Goal: Task Accomplishment & Management: Manage account settings

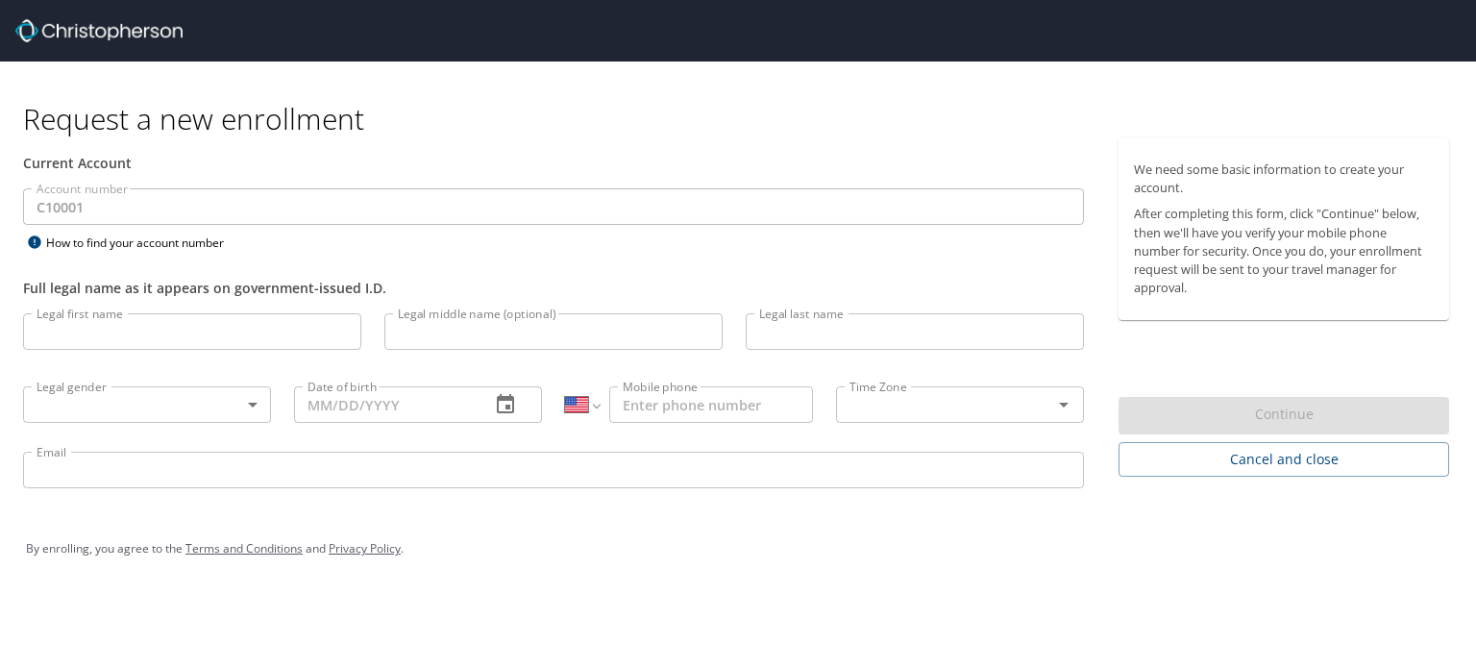
select select "US"
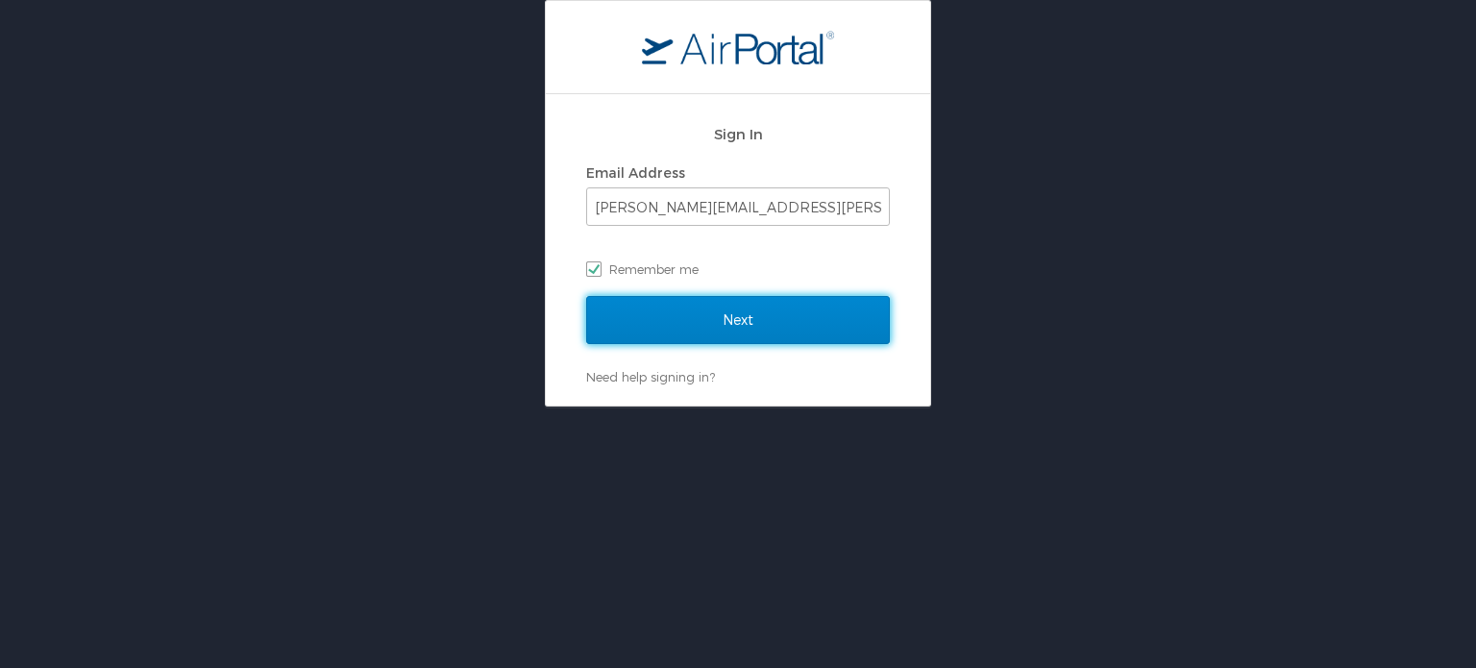
click at [722, 318] on input "Next" at bounding box center [738, 320] width 304 height 48
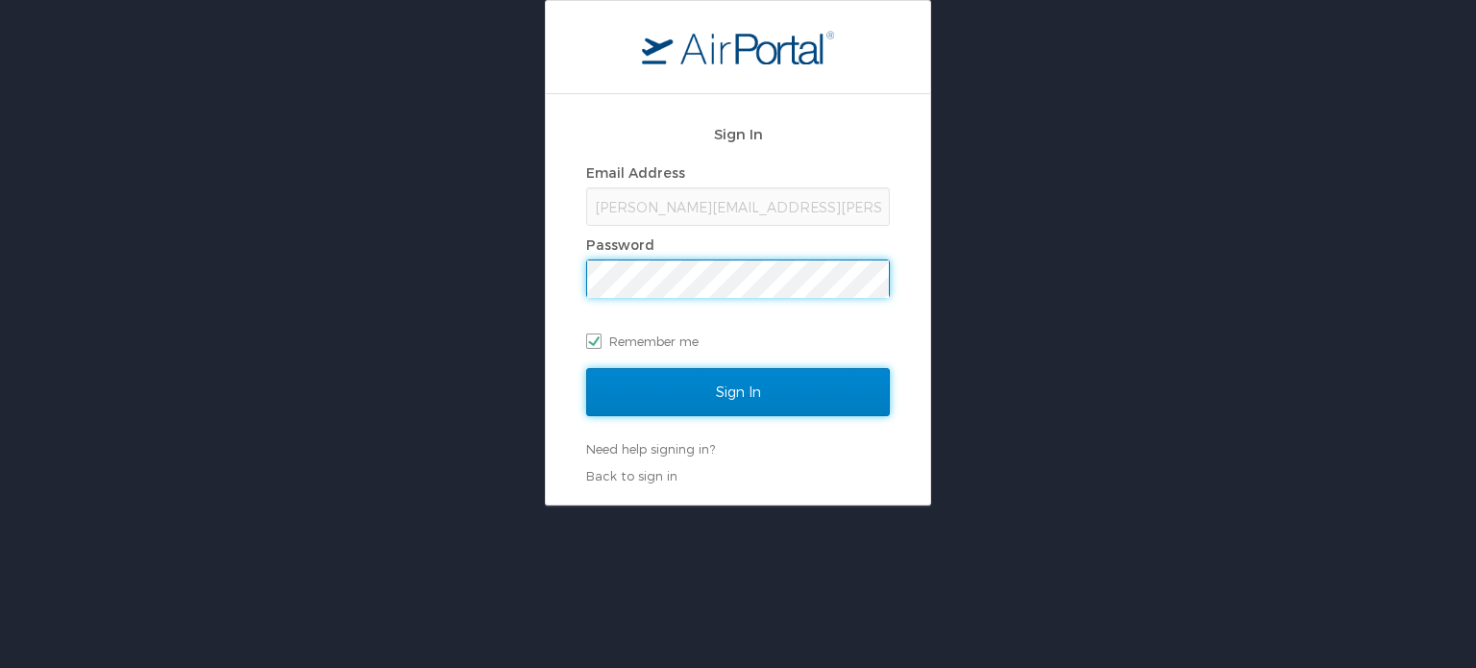
click at [753, 396] on input "Sign In" at bounding box center [738, 392] width 304 height 48
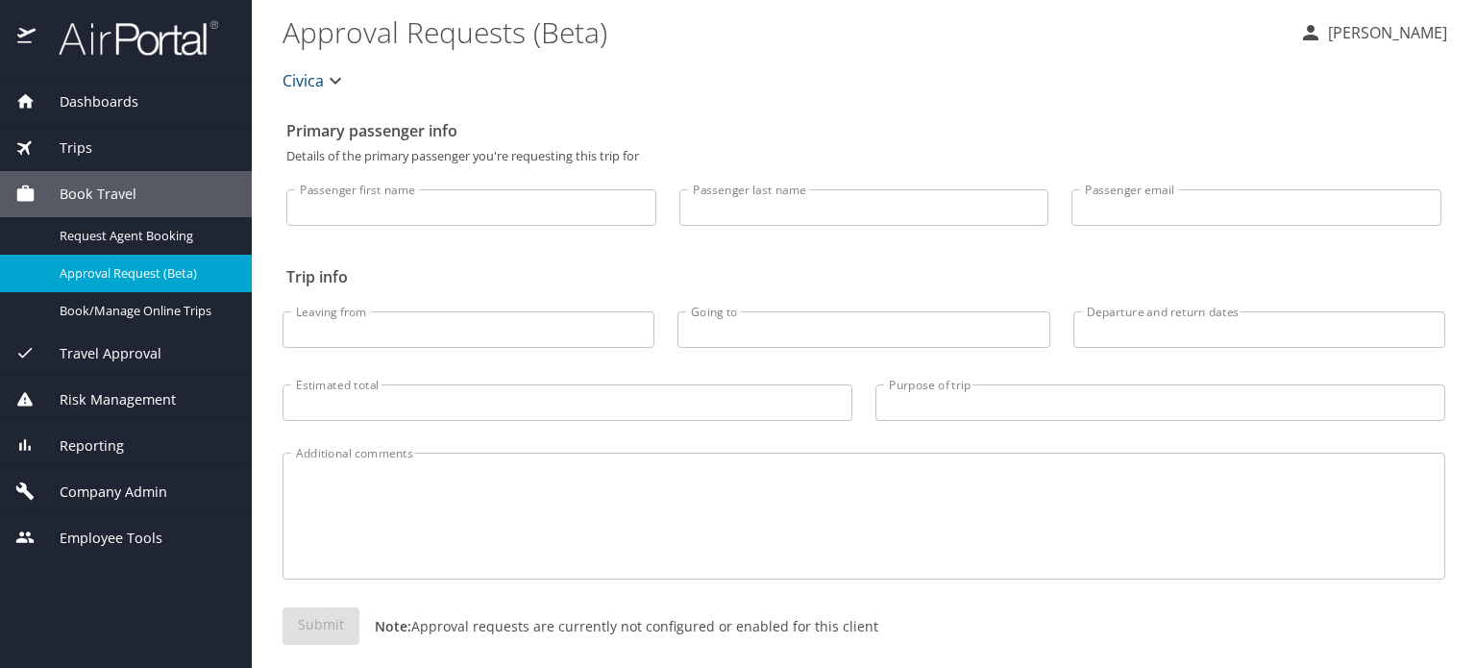
click at [88, 149] on span "Trips" at bounding box center [64, 147] width 57 height 21
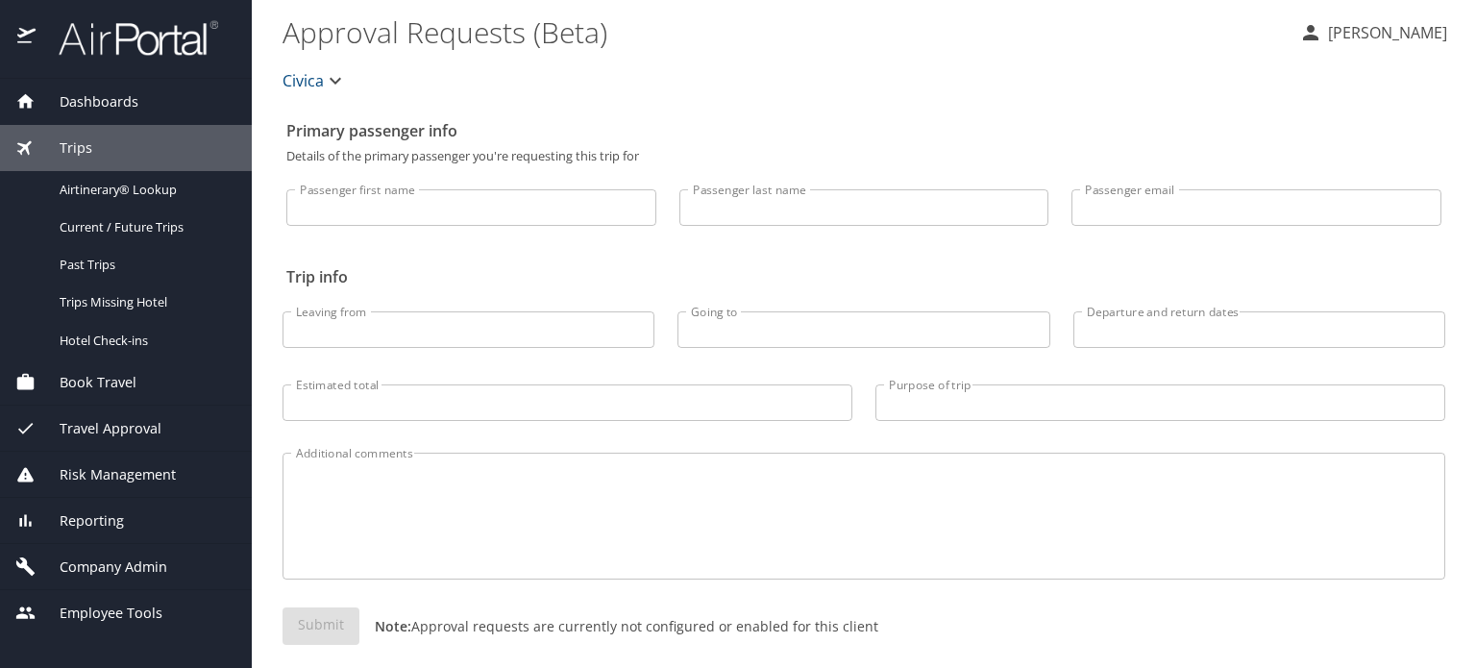
click at [323, 80] on span "Civica" at bounding box center [314, 80] width 64 height 27
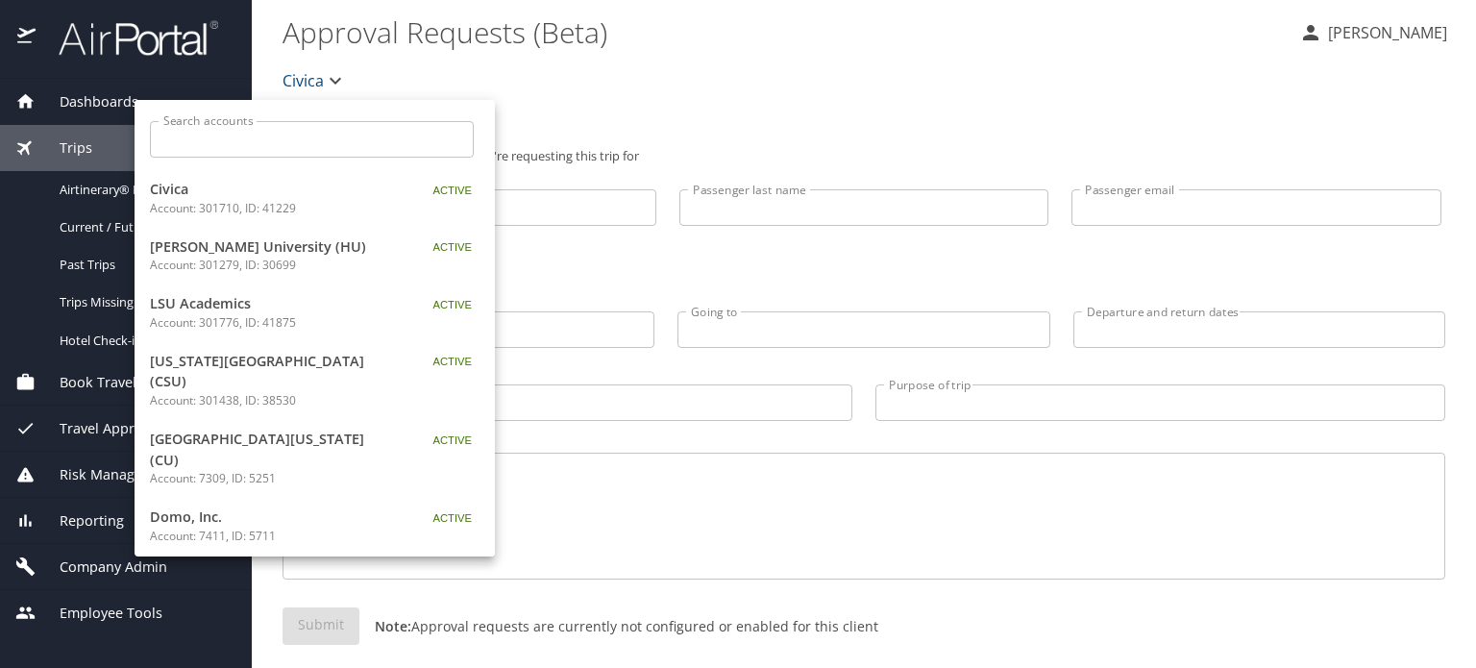
click at [266, 140] on input "Search accounts" at bounding box center [317, 139] width 311 height 37
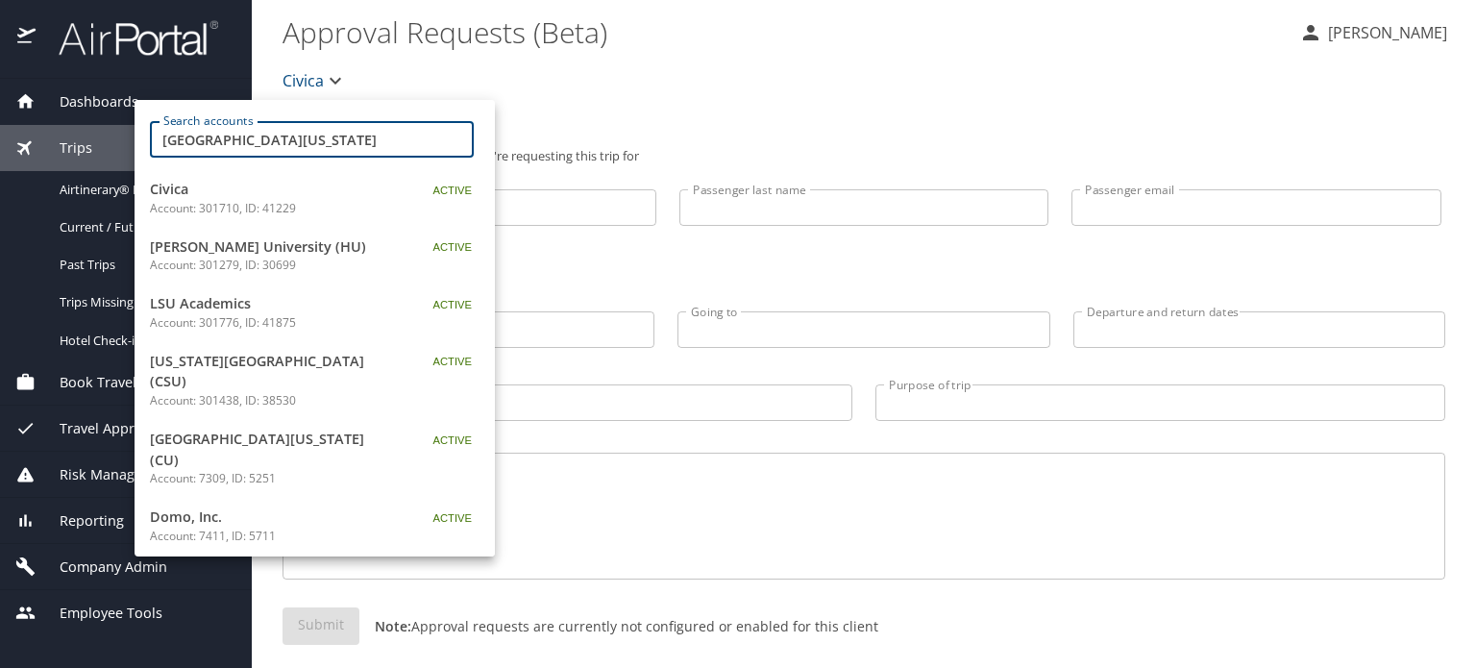
type input "university of virginia"
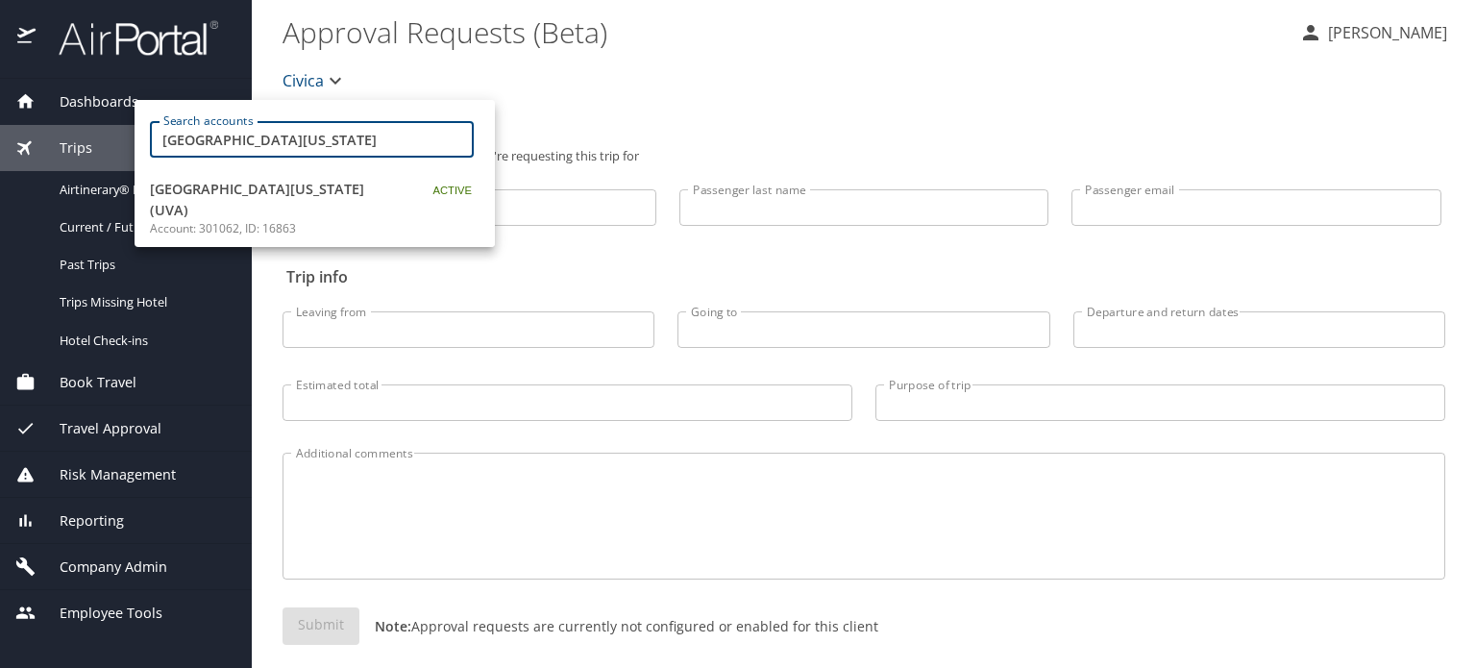
drag, startPoint x: 234, startPoint y: 194, endPoint x: 820, endPoint y: 412, distance: 625.3
click at [234, 194] on span "University of Virginia (UVA)" at bounding box center [270, 199] width 240 height 41
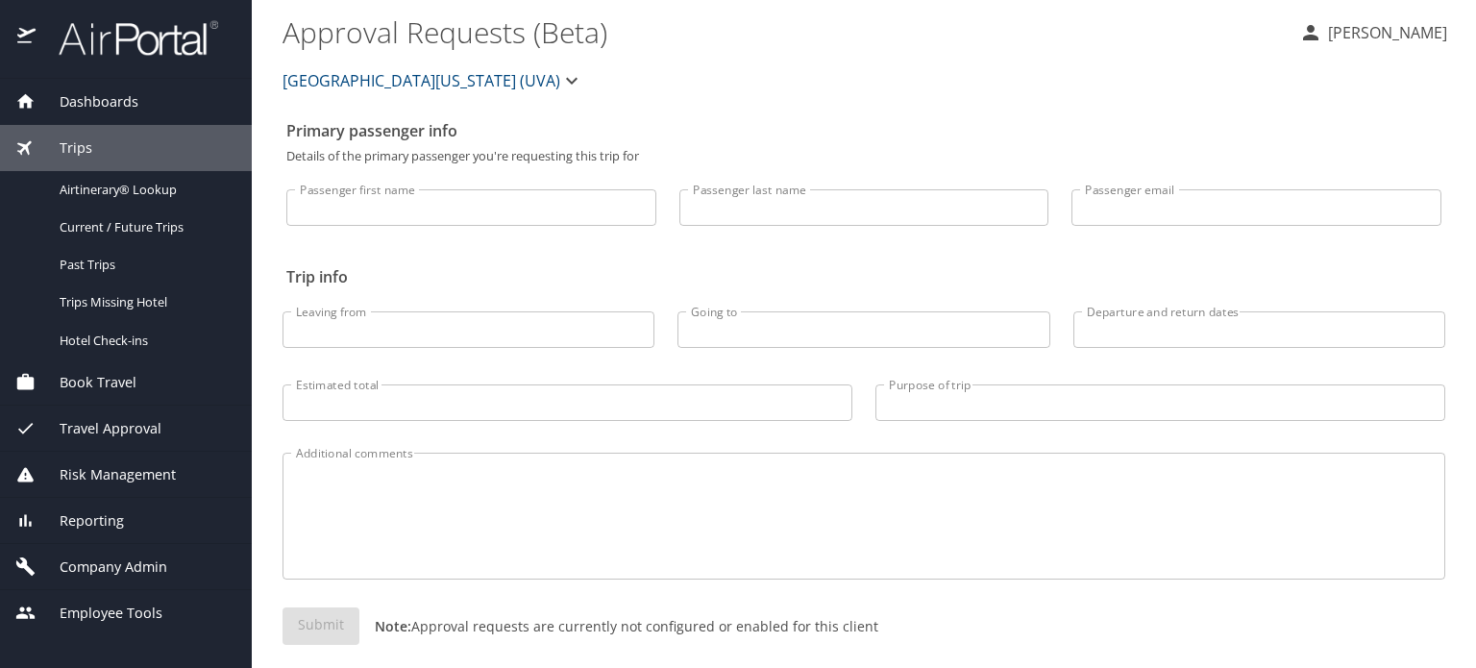
click at [110, 565] on span "Company Admin" at bounding box center [102, 566] width 132 height 21
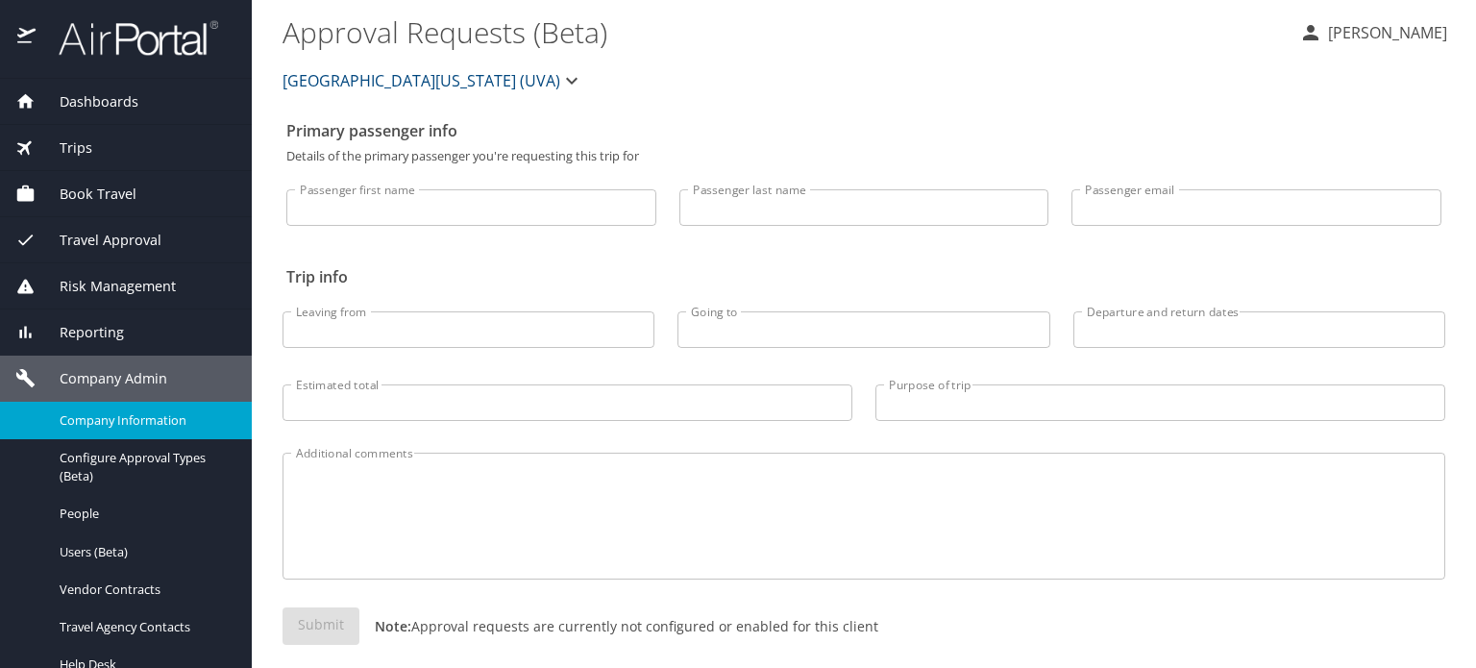
click at [152, 423] on span "Company Information" at bounding box center [144, 420] width 169 height 18
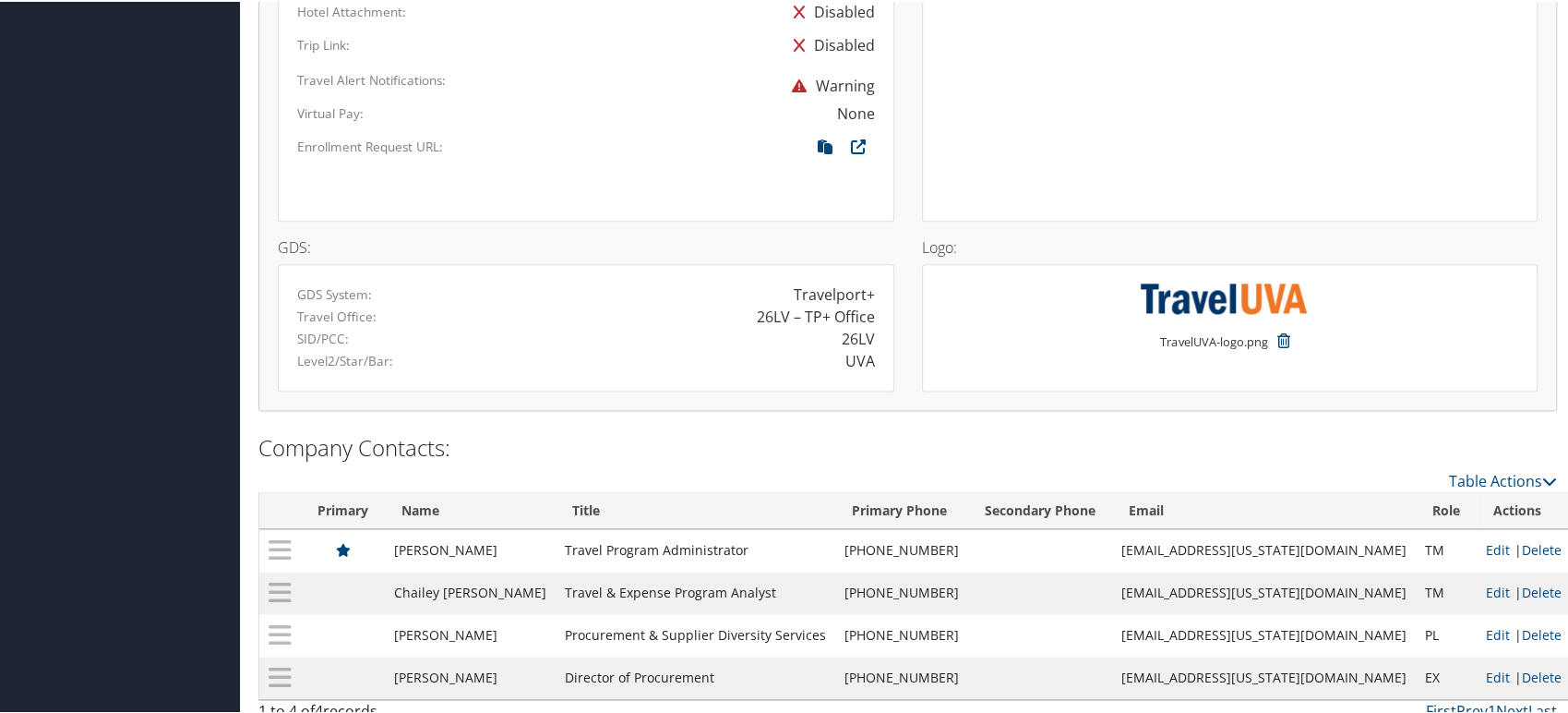
scroll to position [1504, 0]
